Goal: Task Accomplishment & Management: Manage account settings

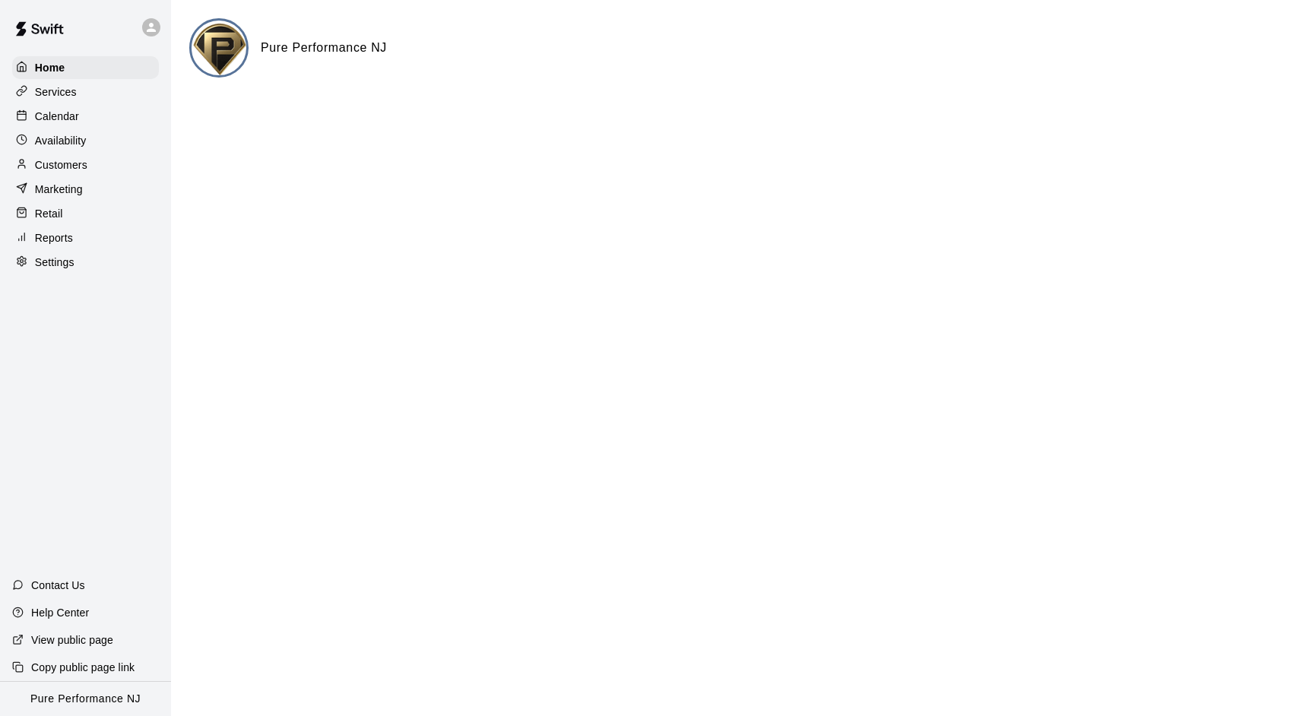
click at [70, 103] on div "Home Services Calendar Availability Customers Marketing Retail Reports Settings" at bounding box center [85, 165] width 171 height 220
click at [70, 113] on p "Calendar" at bounding box center [57, 116] width 44 height 15
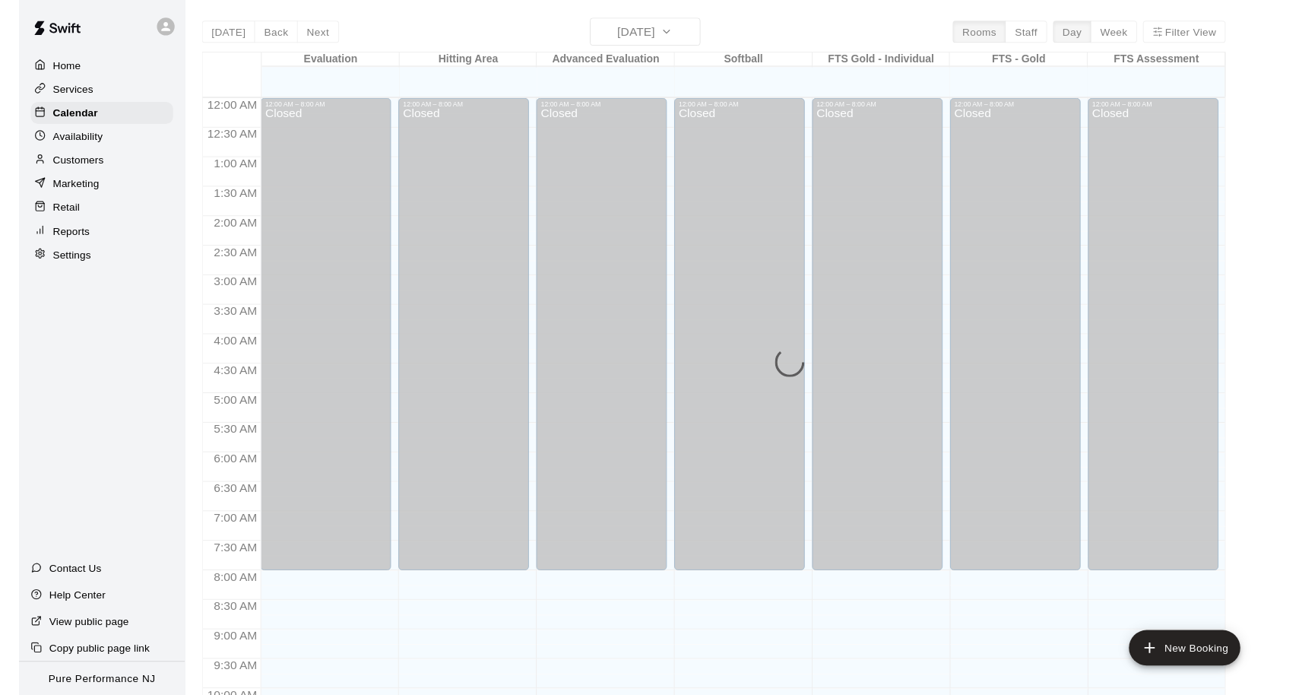
scroll to position [782, 0]
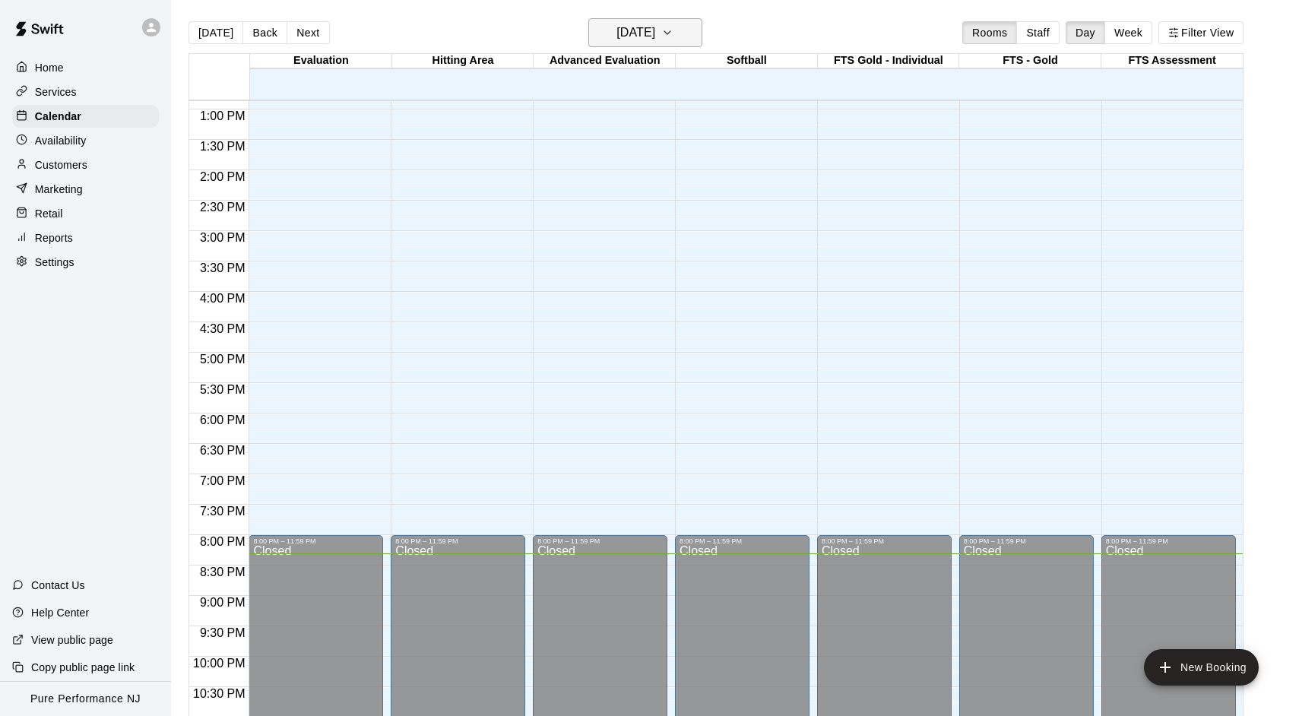
click at [674, 41] on icon "button" at bounding box center [667, 33] width 12 height 18
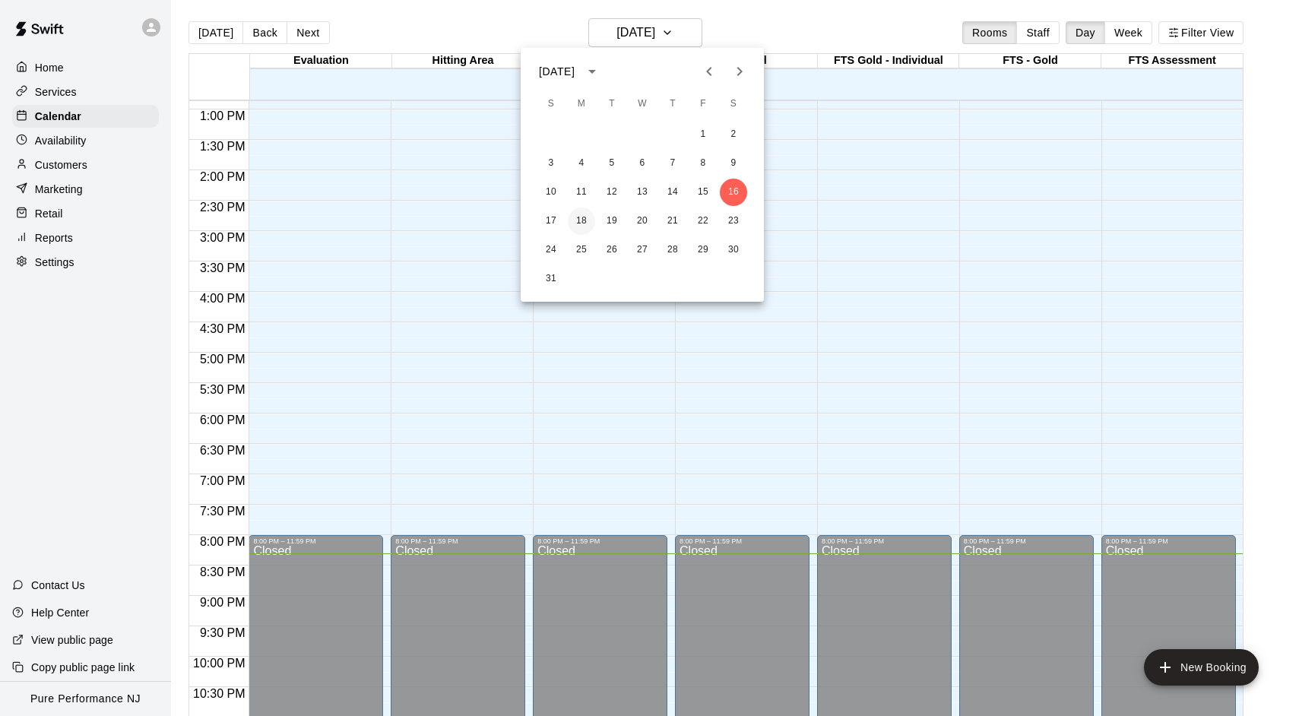
click at [583, 224] on button "18" at bounding box center [581, 221] width 27 height 27
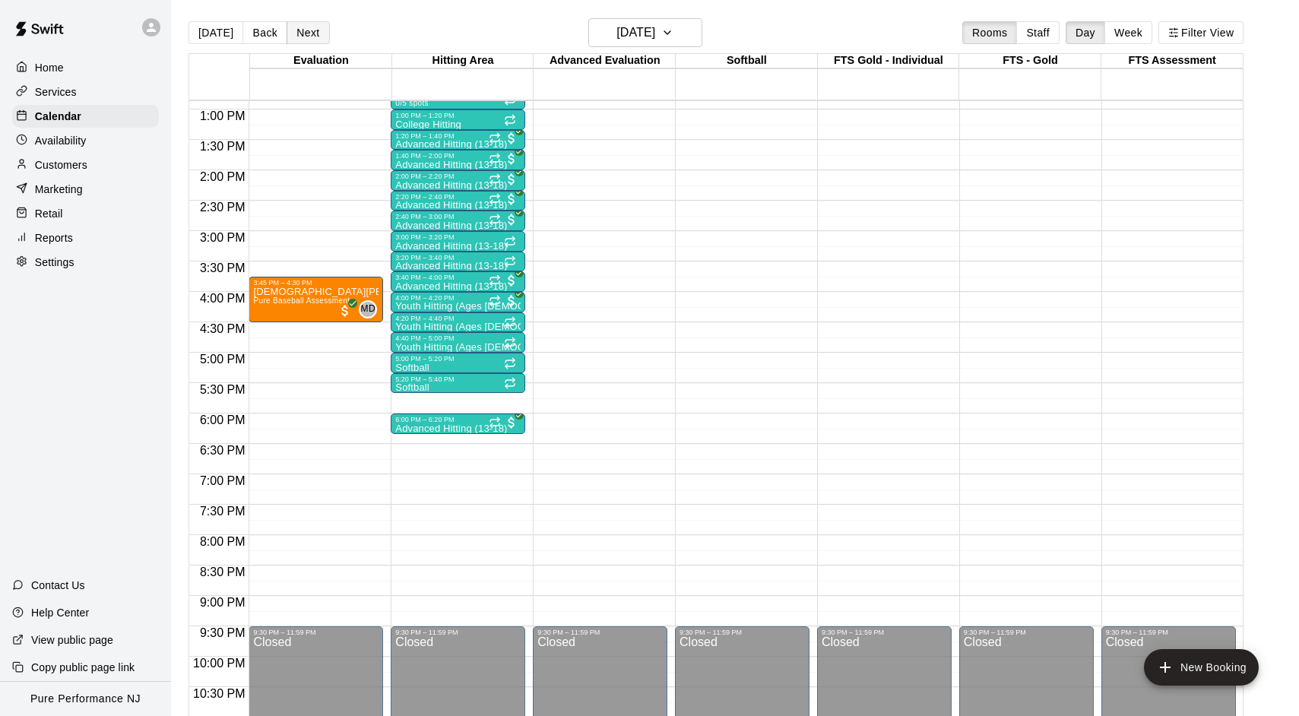
click at [308, 36] on button "Next" at bounding box center [308, 32] width 43 height 23
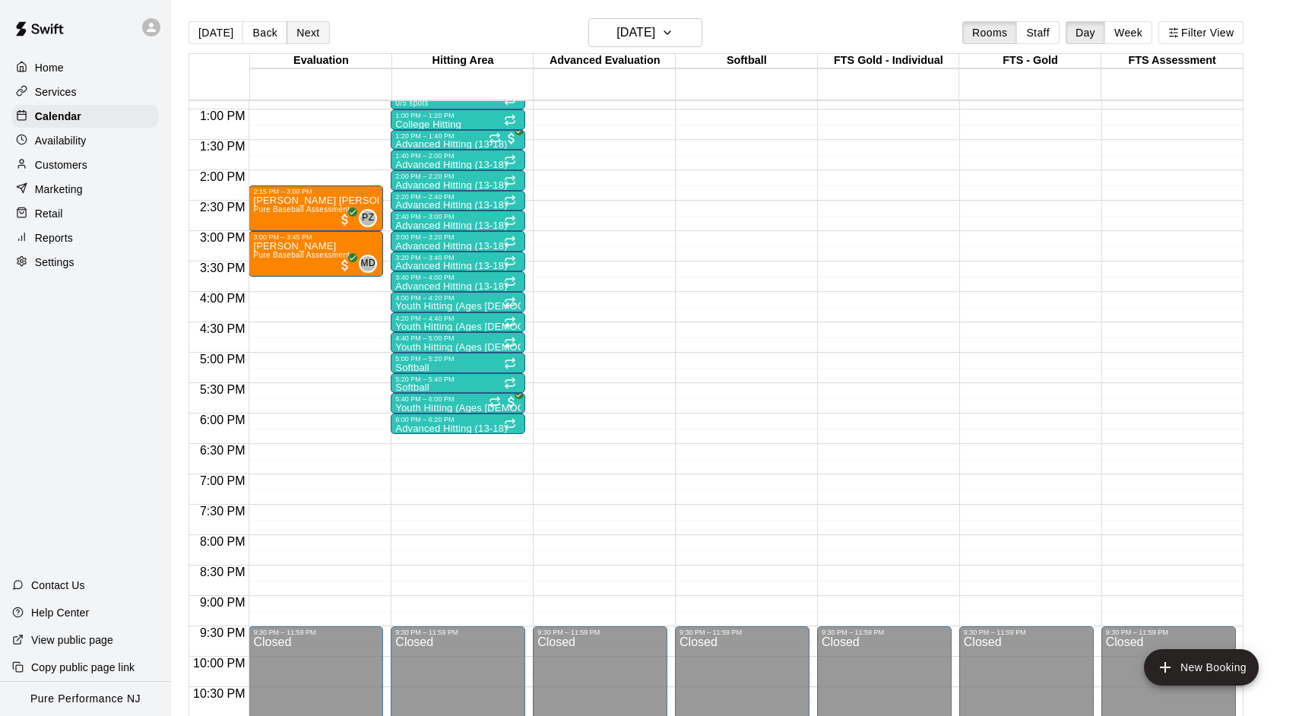
click at [307, 36] on button "Next" at bounding box center [308, 32] width 43 height 23
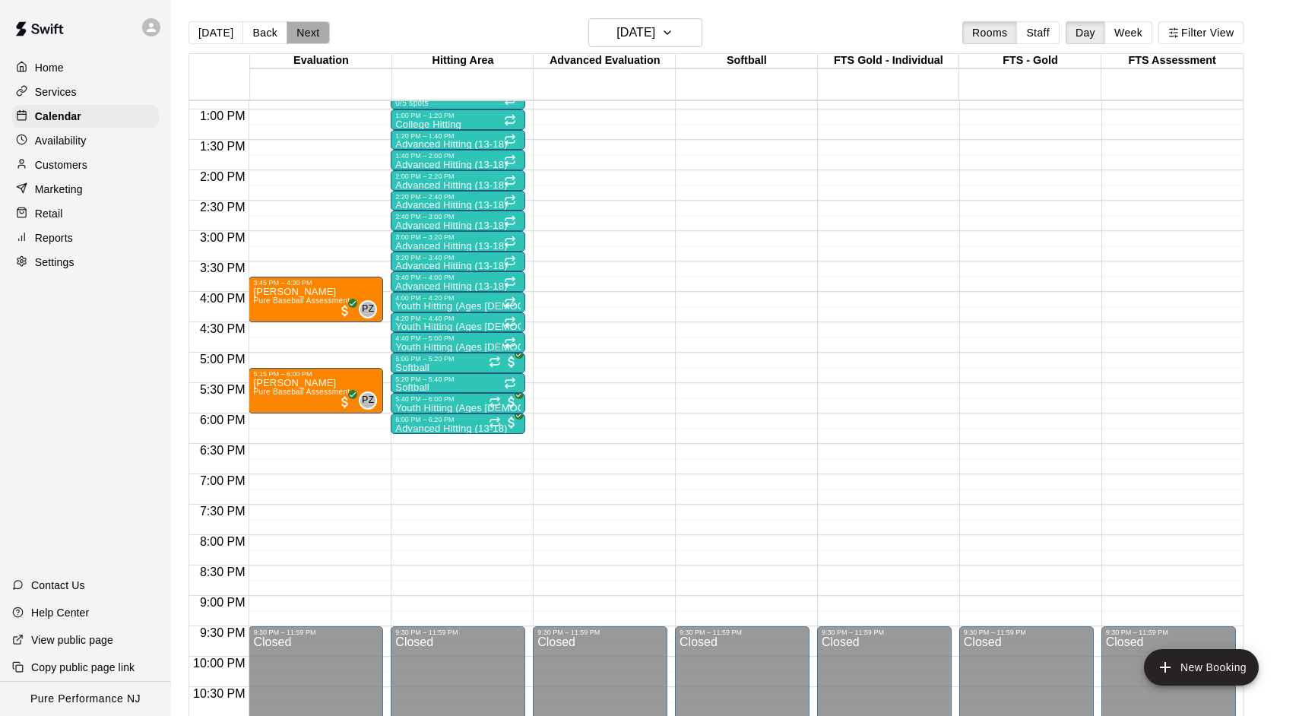
click at [307, 36] on button "Next" at bounding box center [308, 32] width 43 height 23
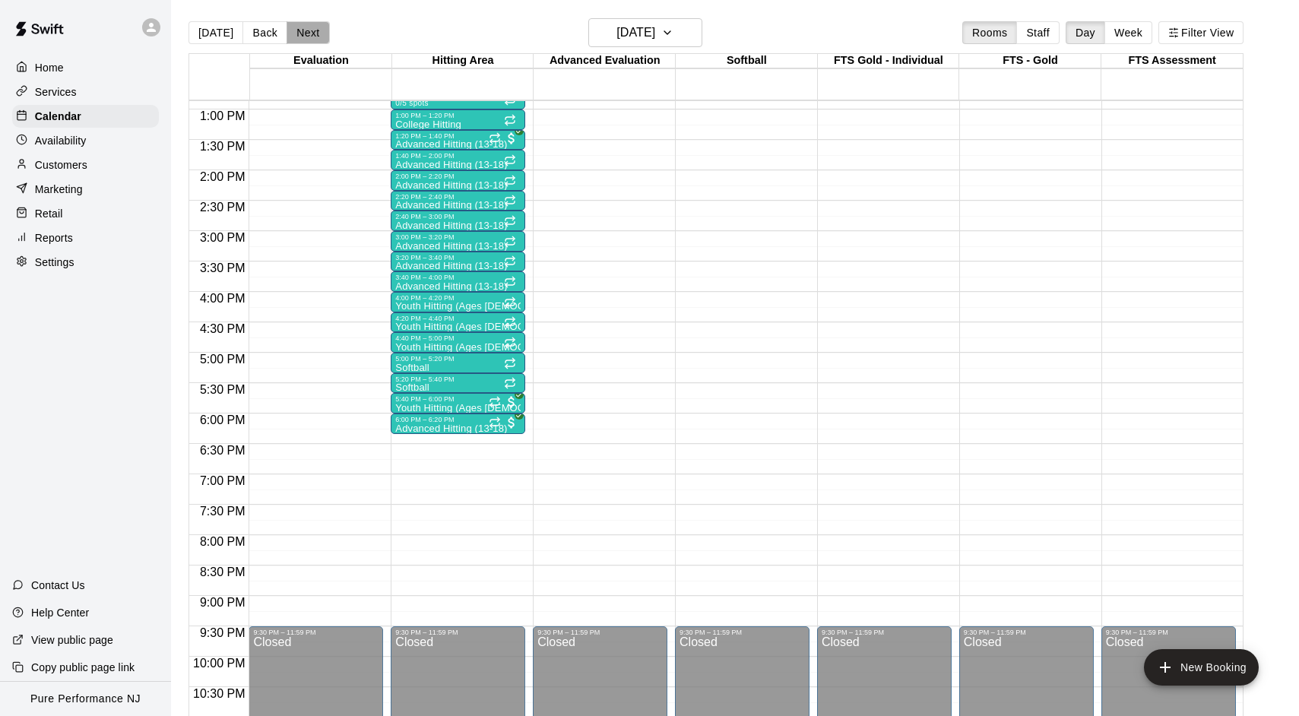
click at [307, 36] on button "Next" at bounding box center [308, 32] width 43 height 23
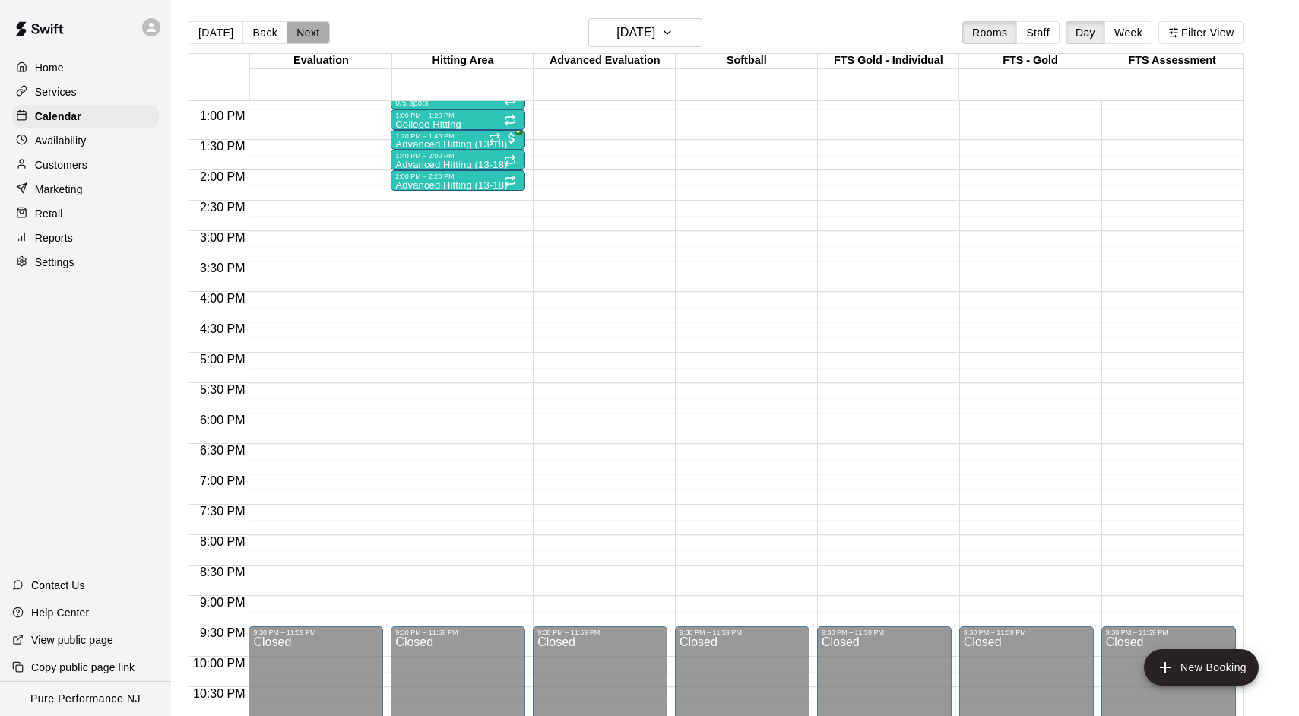
click at [307, 36] on button "Next" at bounding box center [308, 32] width 43 height 23
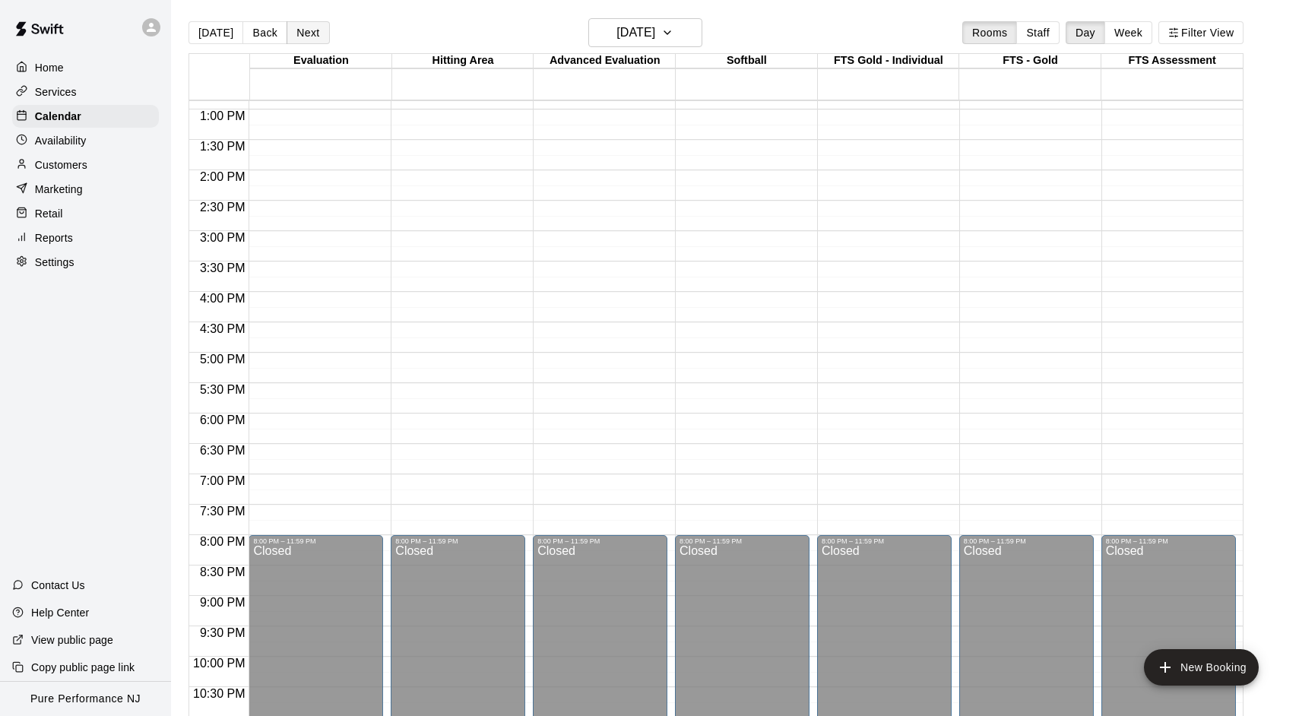
click at [307, 36] on button "Next" at bounding box center [308, 32] width 43 height 23
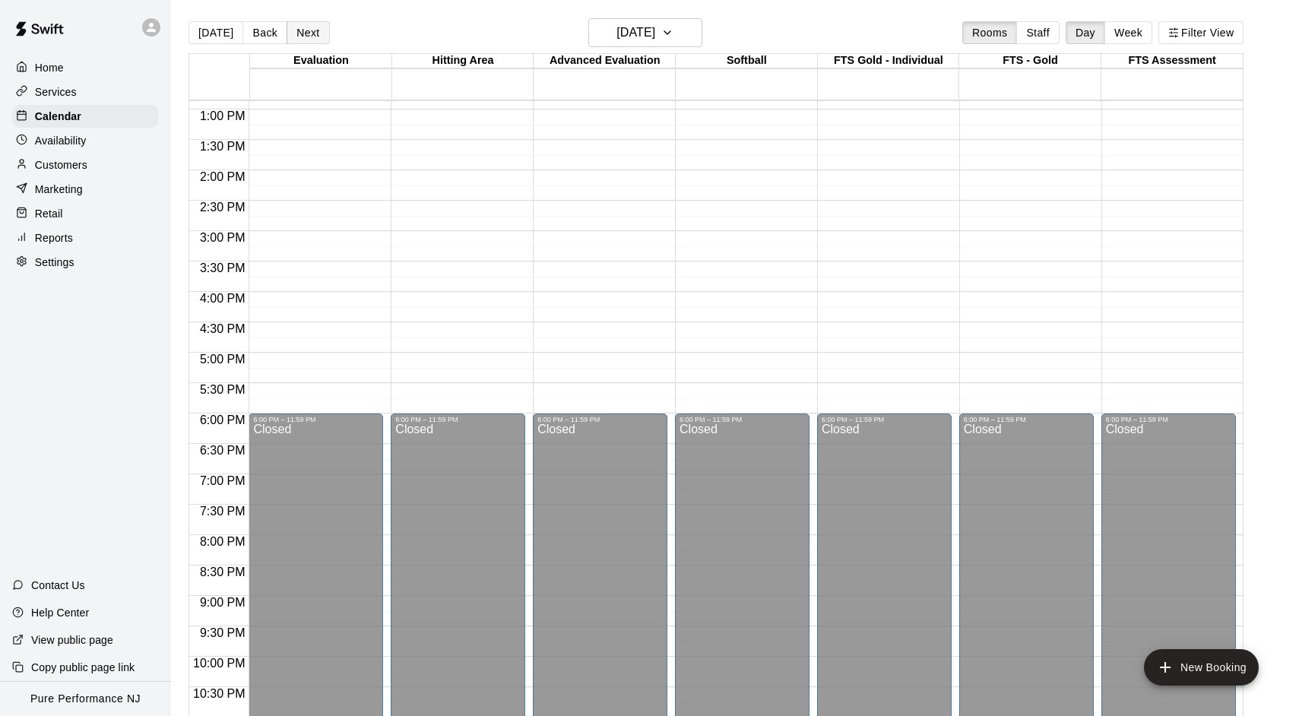
click at [307, 36] on button "Next" at bounding box center [308, 32] width 43 height 23
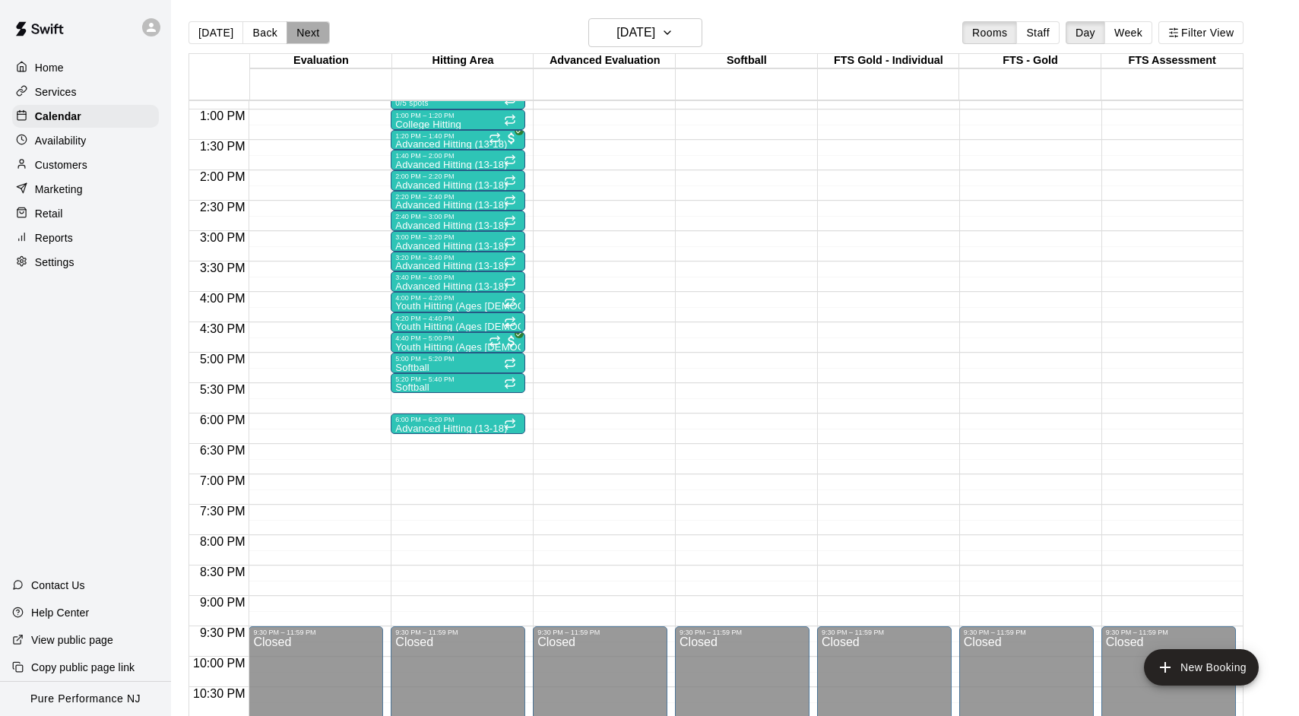
click at [307, 36] on button "Next" at bounding box center [308, 32] width 43 height 23
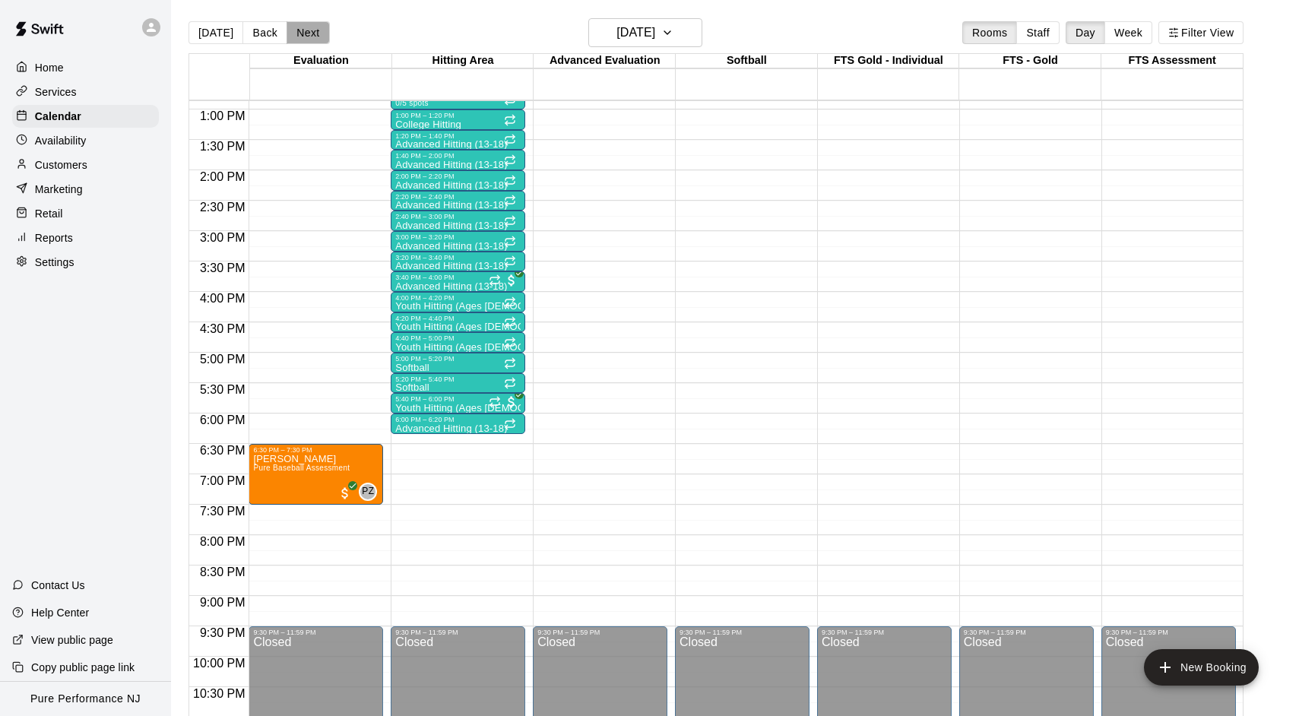
click at [307, 36] on button "Next" at bounding box center [308, 32] width 43 height 23
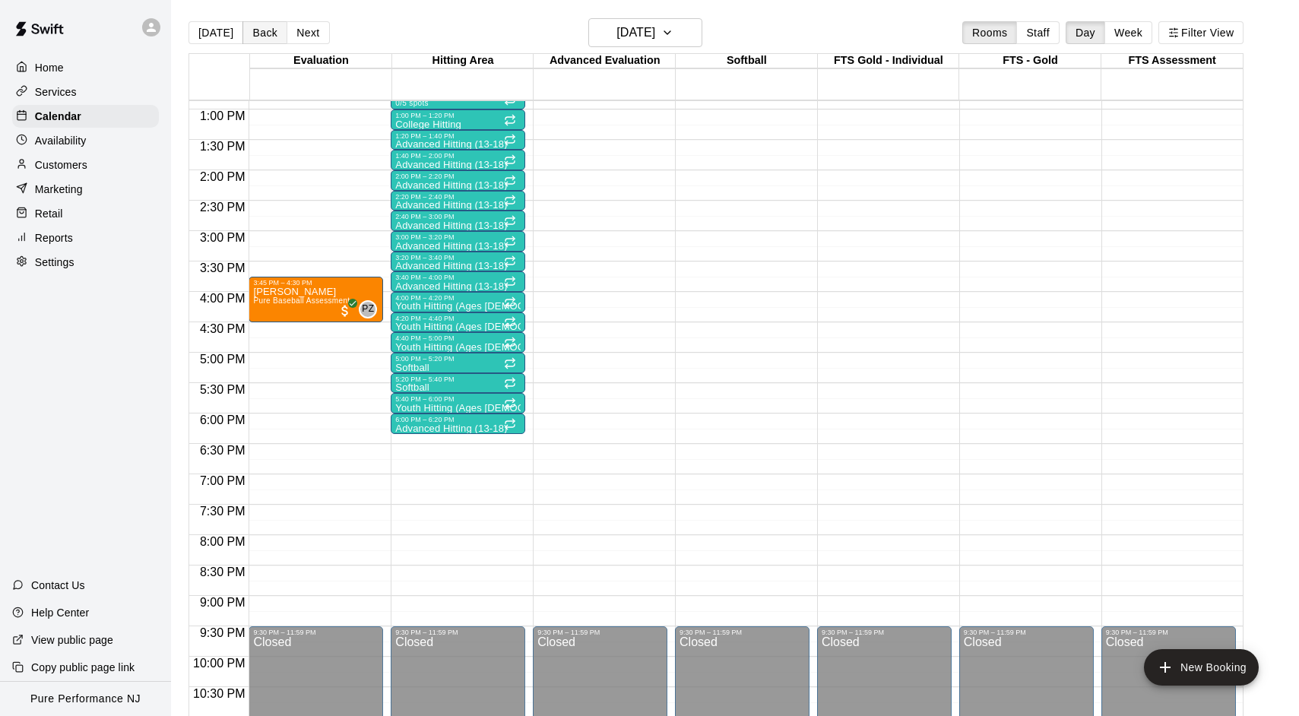
click at [255, 34] on button "Back" at bounding box center [265, 32] width 45 height 23
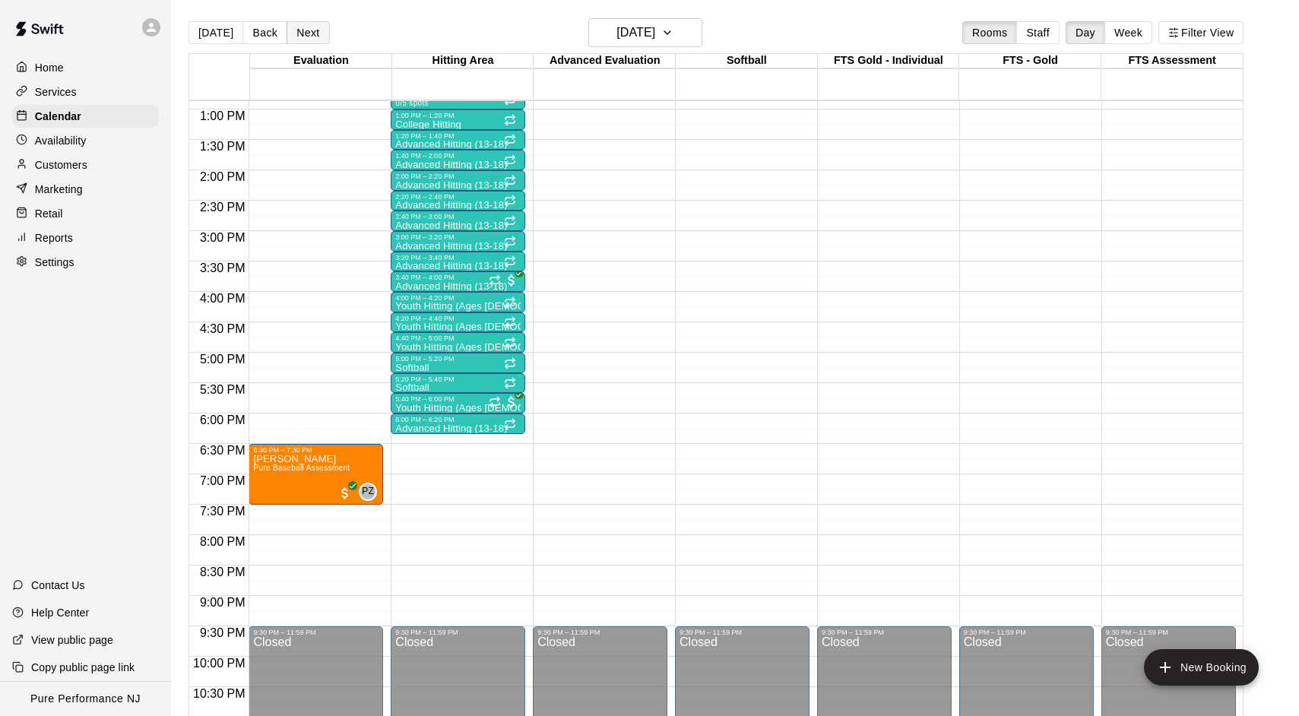
click at [312, 32] on button "Next" at bounding box center [308, 32] width 43 height 23
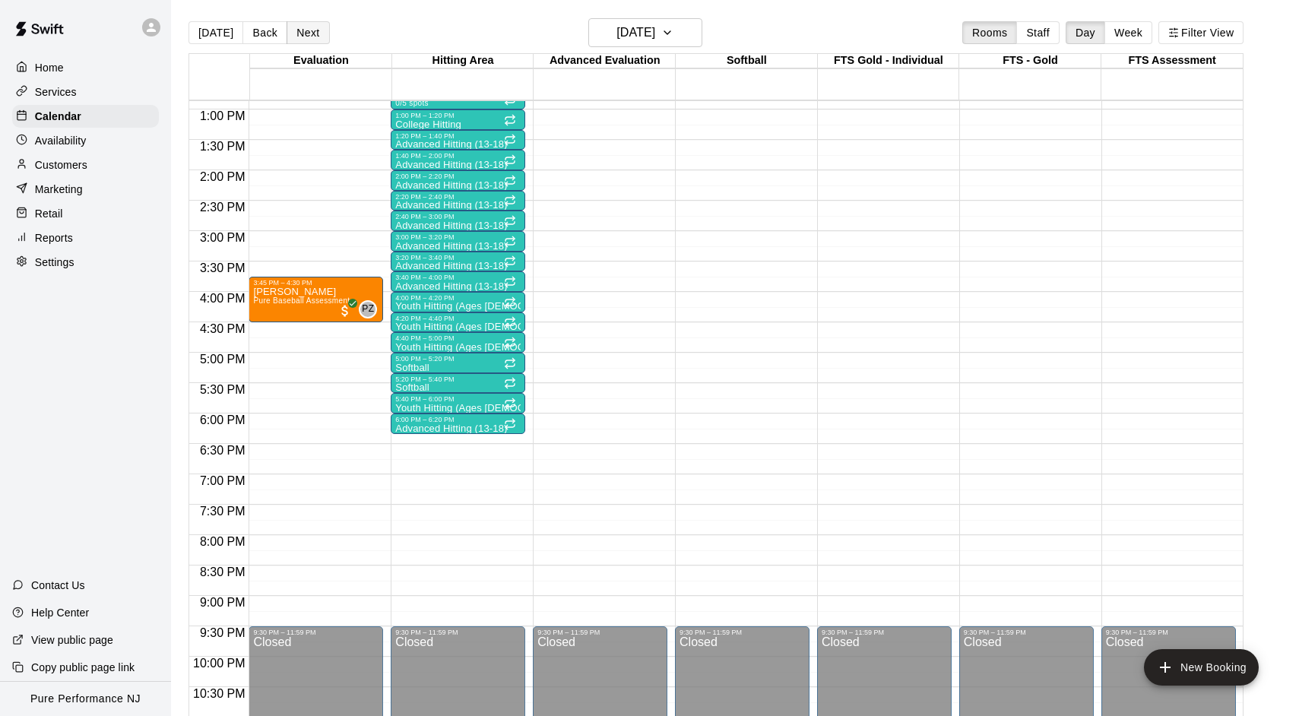
click at [312, 32] on button "Next" at bounding box center [308, 32] width 43 height 23
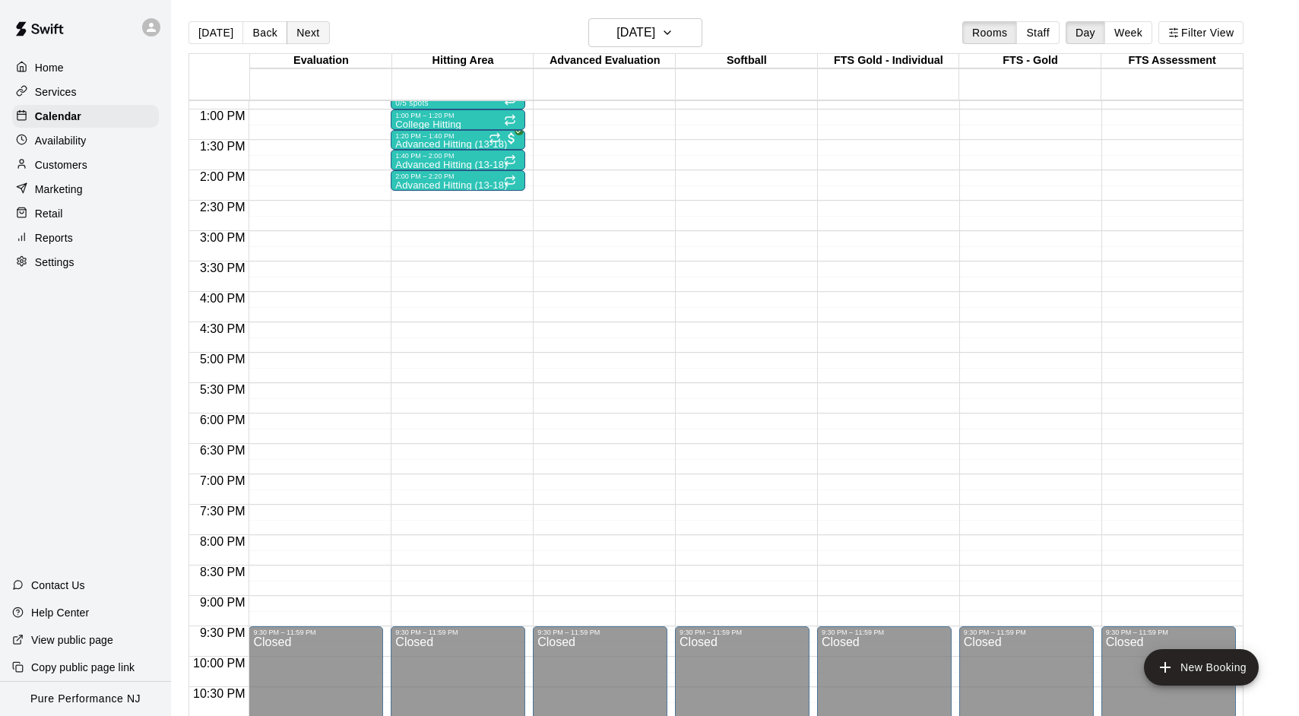
click at [312, 32] on button "Next" at bounding box center [308, 32] width 43 height 23
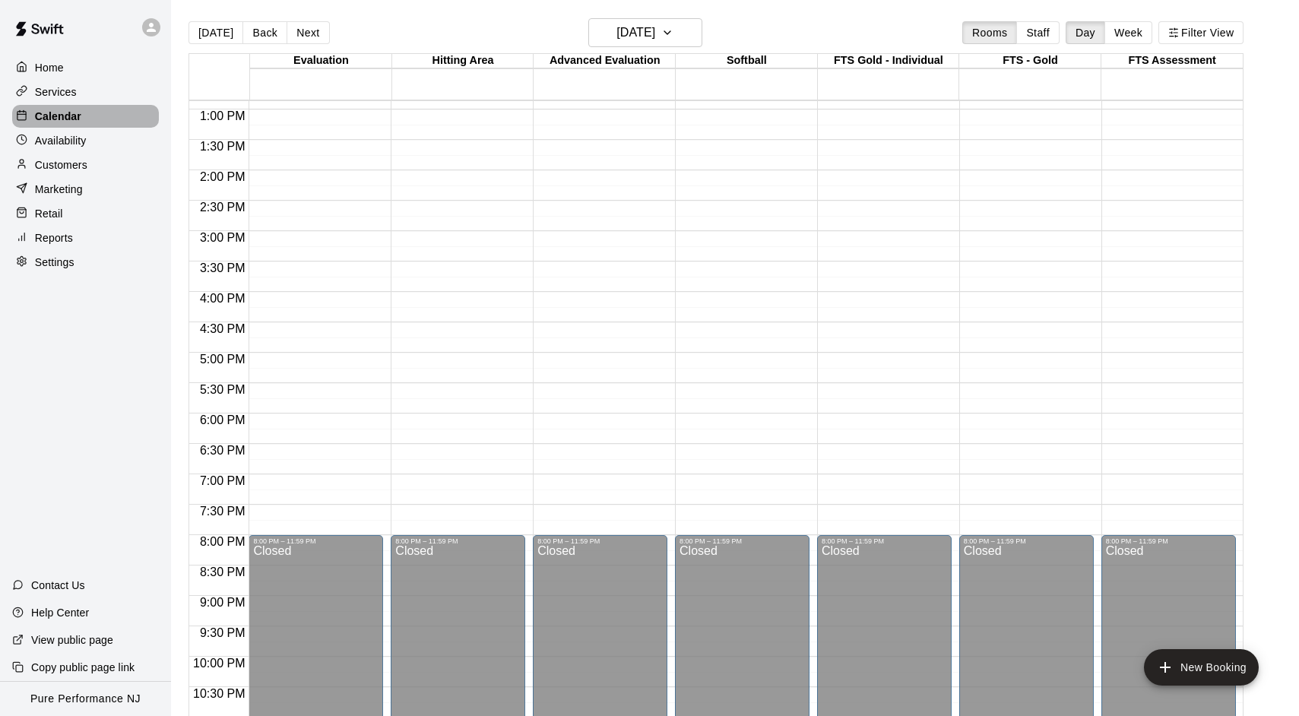
click at [65, 119] on p "Calendar" at bounding box center [58, 116] width 46 height 15
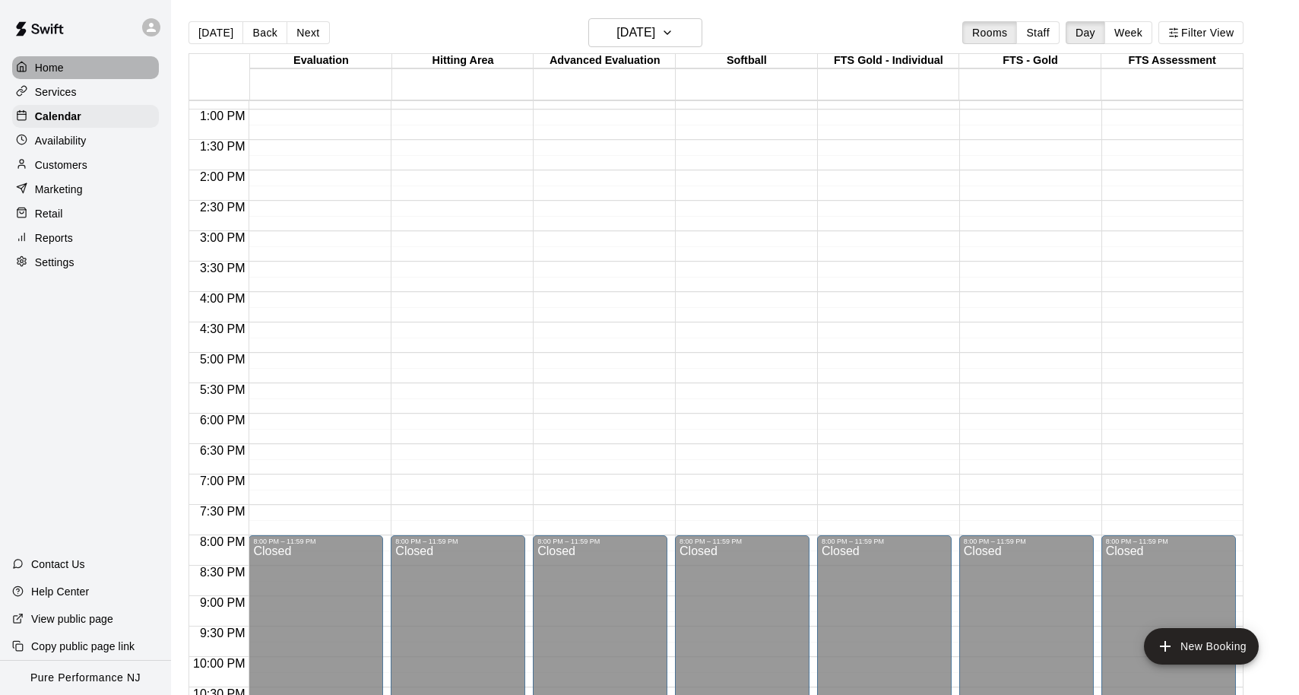
click at [76, 76] on div "Home" at bounding box center [85, 67] width 147 height 23
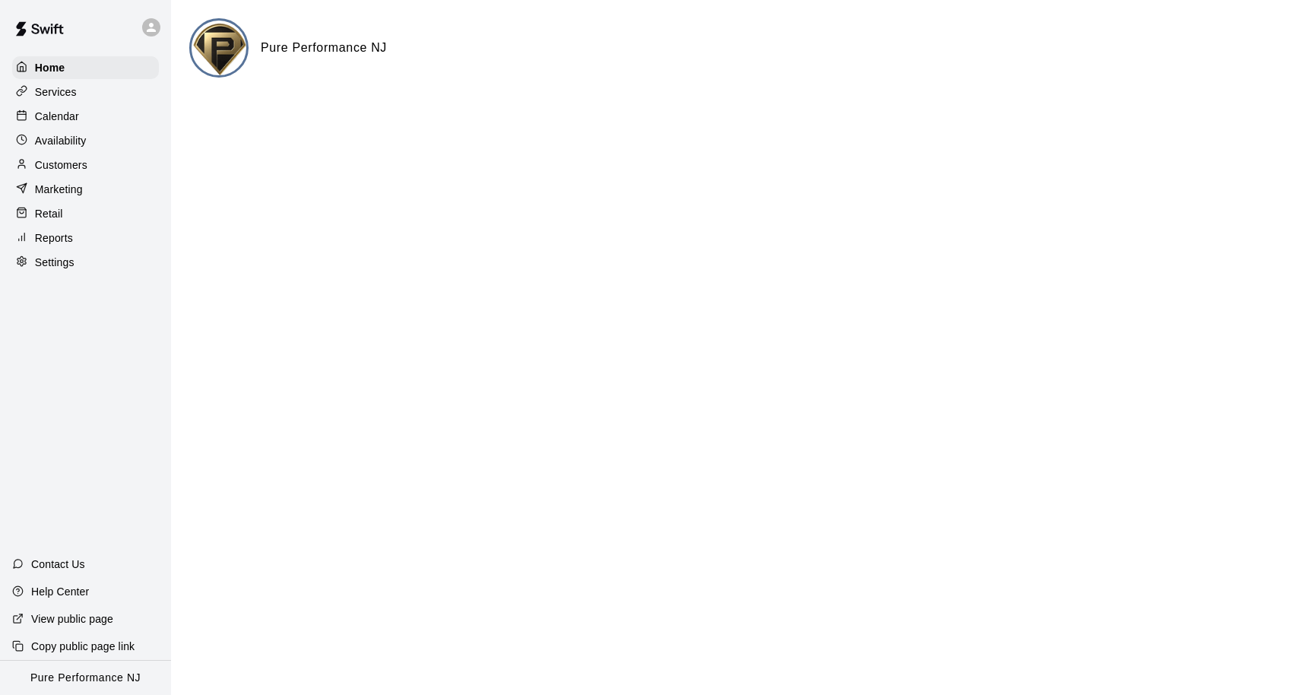
click at [59, 119] on p "Calendar" at bounding box center [57, 116] width 44 height 15
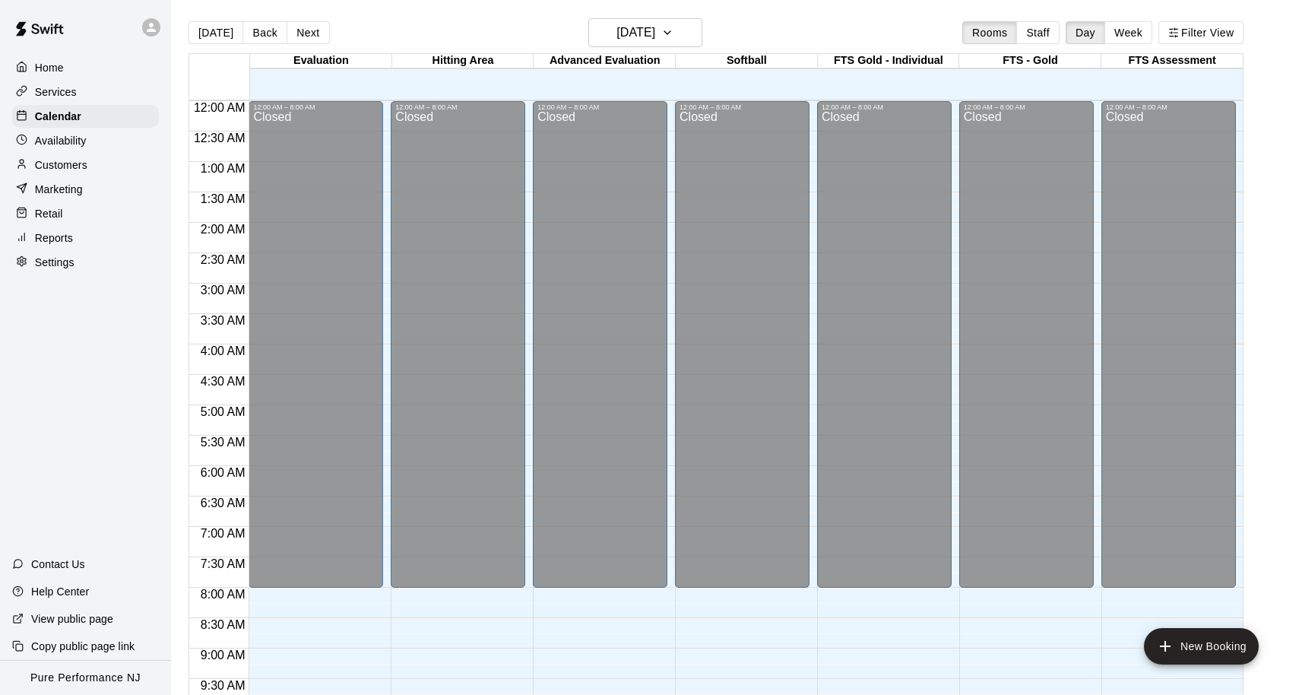
click at [65, 163] on p "Customers" at bounding box center [61, 164] width 52 height 15
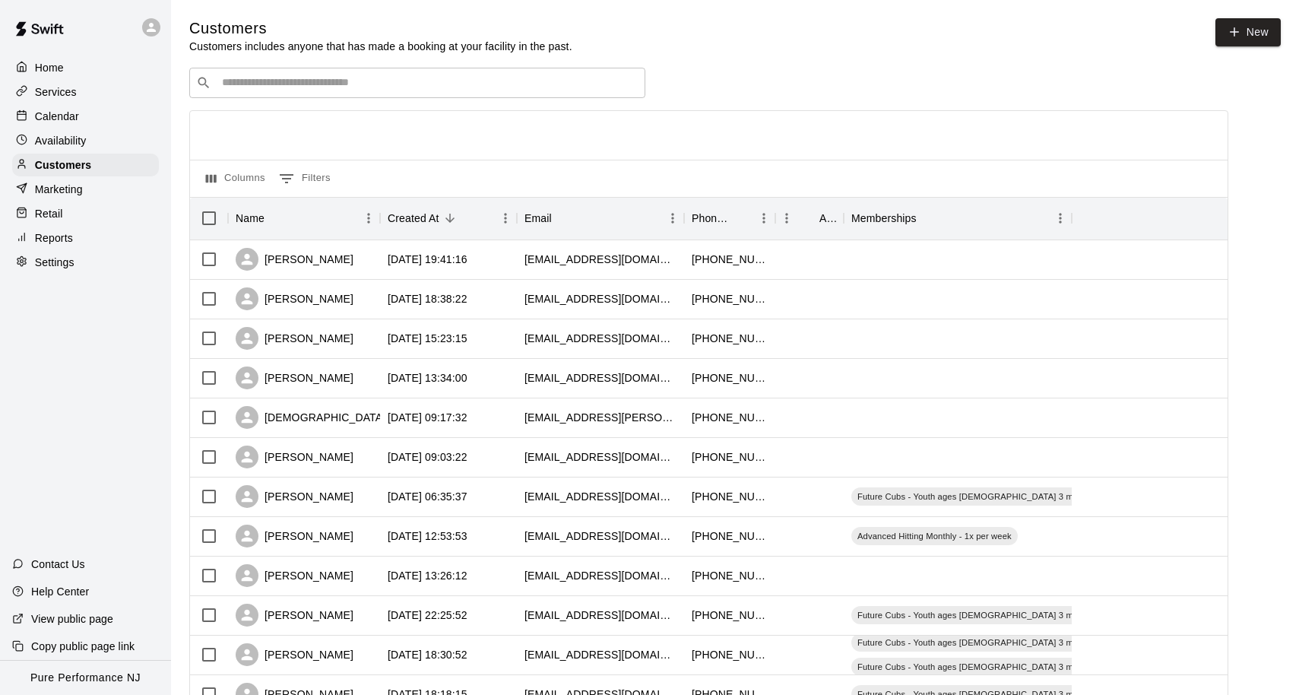
click at [58, 137] on p "Availability" at bounding box center [61, 140] width 52 height 15
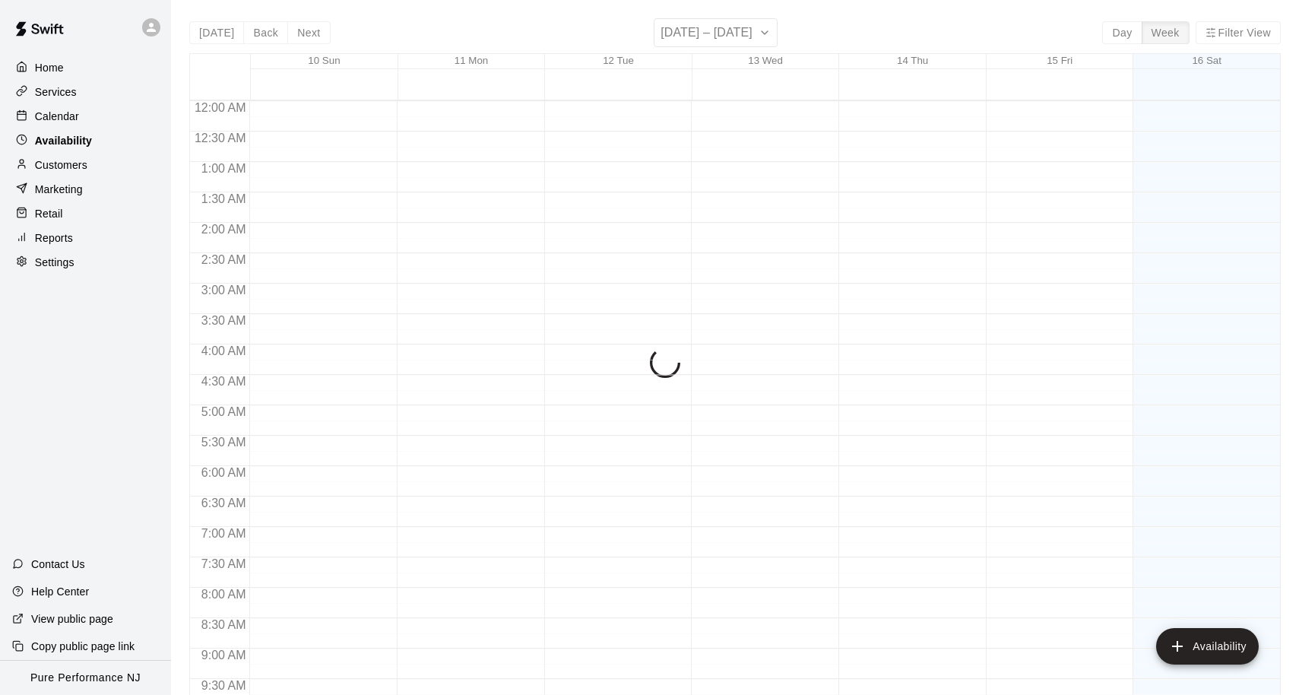
scroll to position [849, 0]
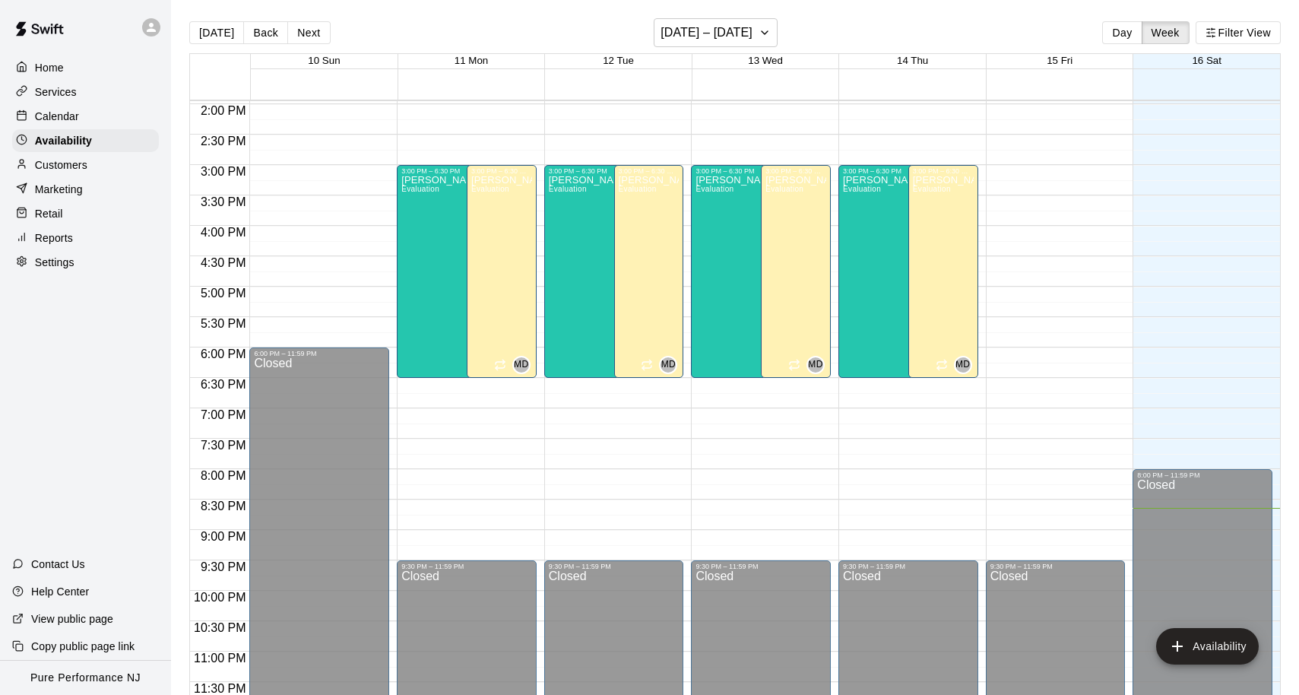
click at [55, 114] on p "Calendar" at bounding box center [57, 116] width 44 height 15
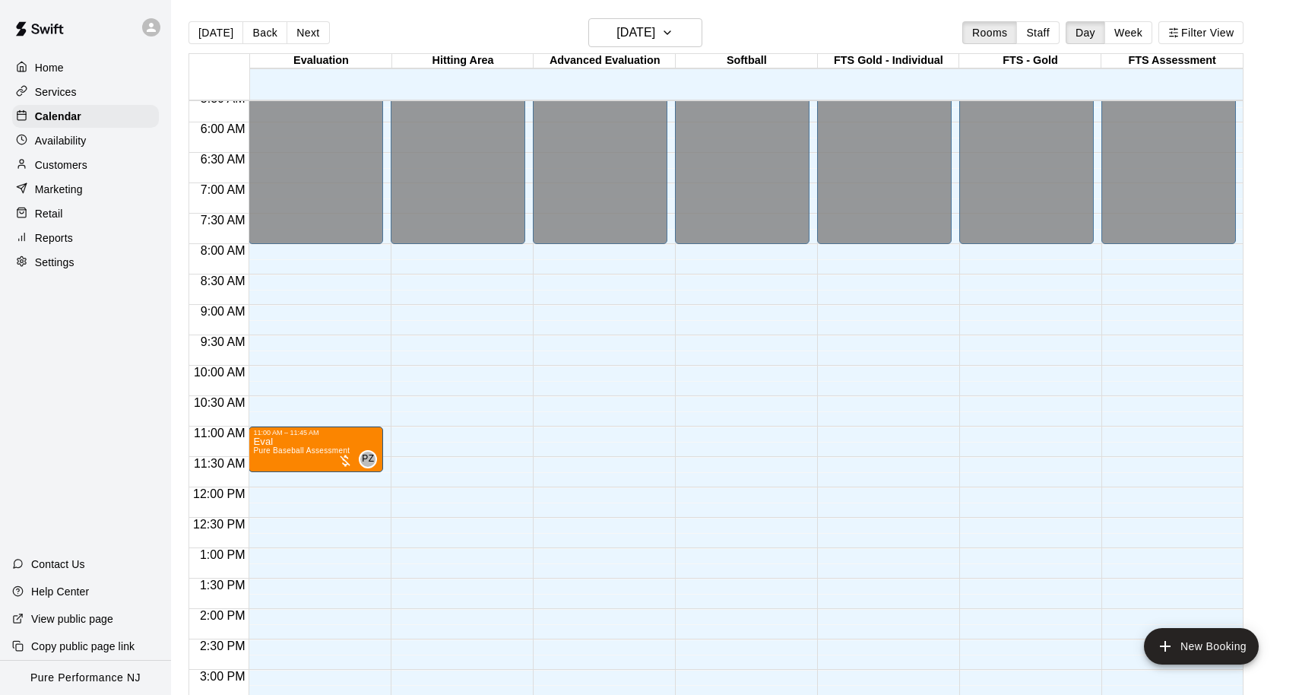
scroll to position [352, 0]
